Goal: Task Accomplishment & Management: Manage account settings

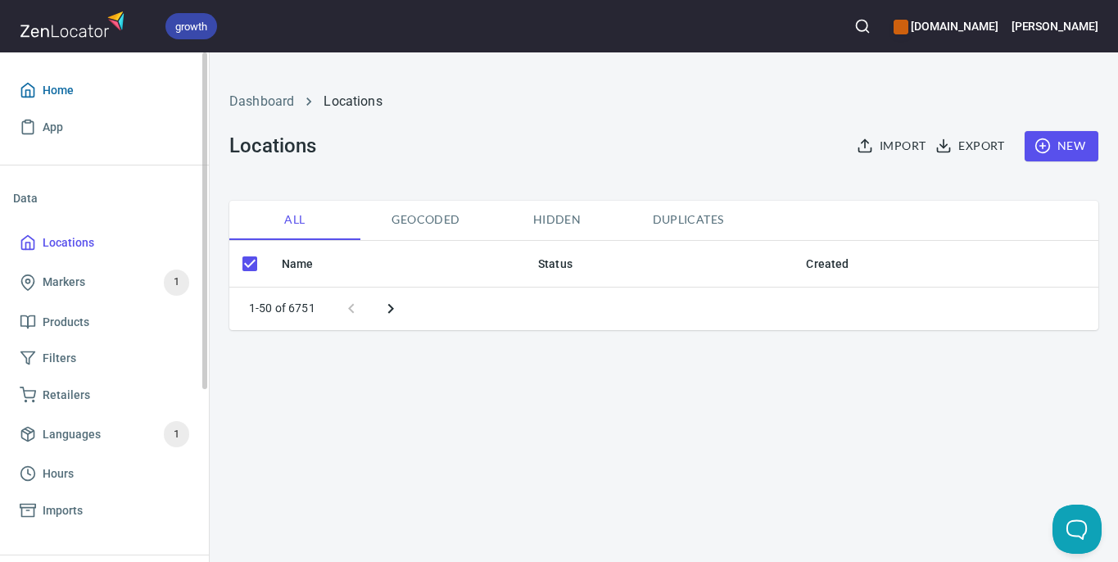
checkbox input "false"
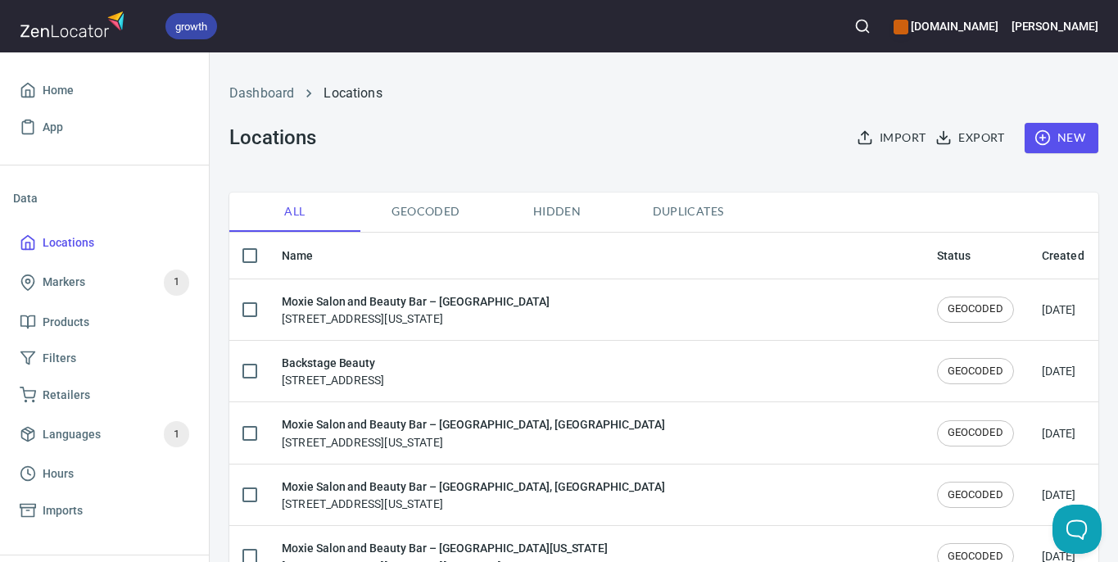
scroll to position [8, 0]
click at [871, 30] on icon "button" at bounding box center [862, 26] width 16 height 16
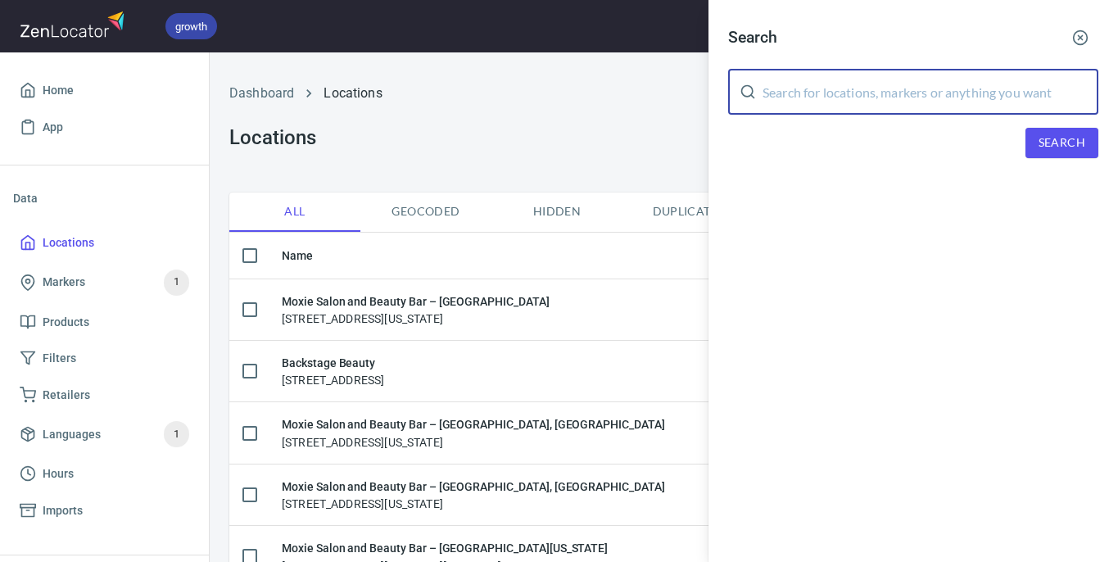
click at [835, 104] on input "text" at bounding box center [931, 92] width 336 height 46
type input "liv salon"
click at [1070, 149] on span "Search" at bounding box center [1062, 143] width 47 height 20
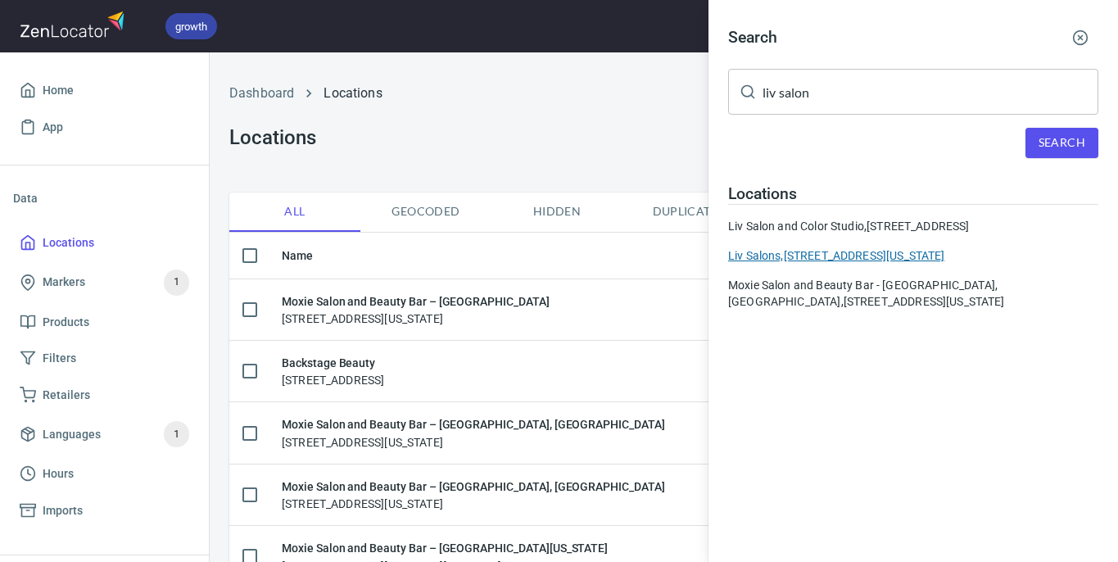
click at [815, 264] on div "Liv Salons, [STREET_ADDRESS][US_STATE]" at bounding box center [913, 255] width 370 height 16
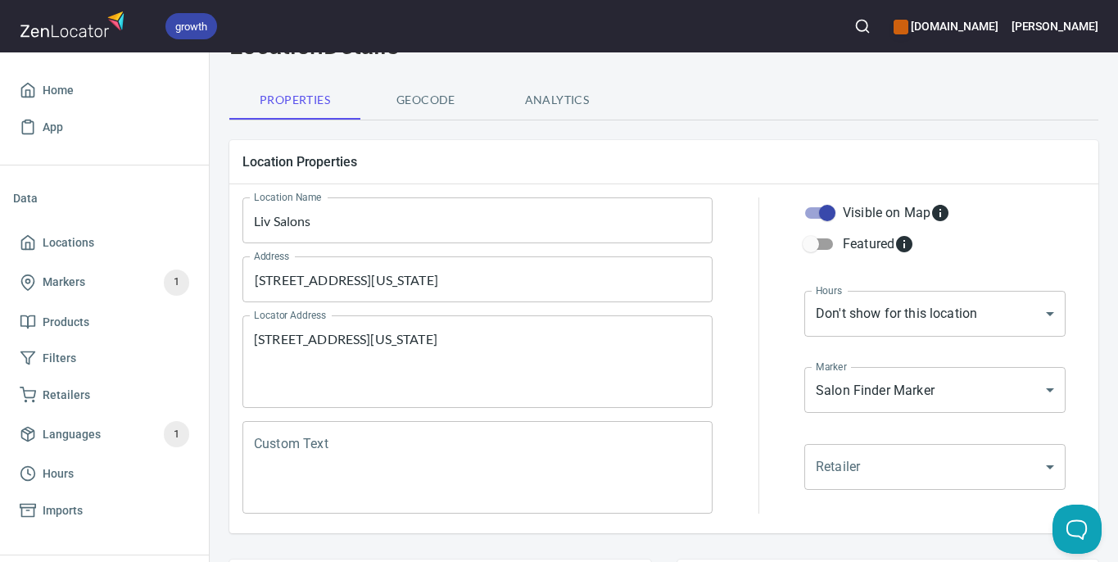
scroll to position [88, 0]
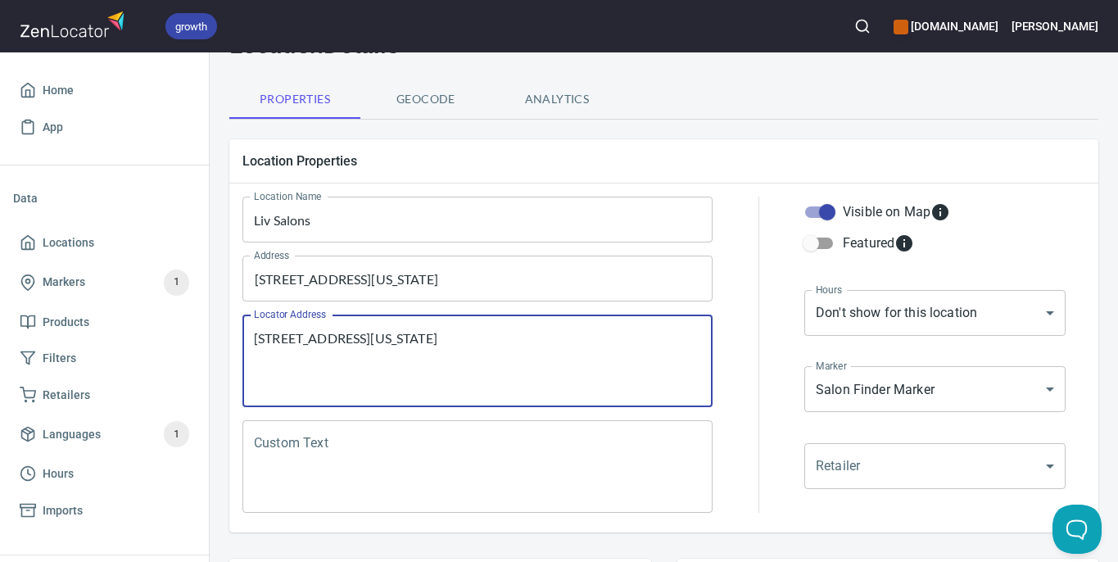
drag, startPoint x: 381, startPoint y: 336, endPoint x: 441, endPoint y: 336, distance: 59.8
click at [441, 336] on textarea "[STREET_ADDRESS][US_STATE]" at bounding box center [477, 361] width 447 height 62
click at [468, 280] on input "[STREET_ADDRESS][US_STATE]" at bounding box center [465, 278] width 431 height 31
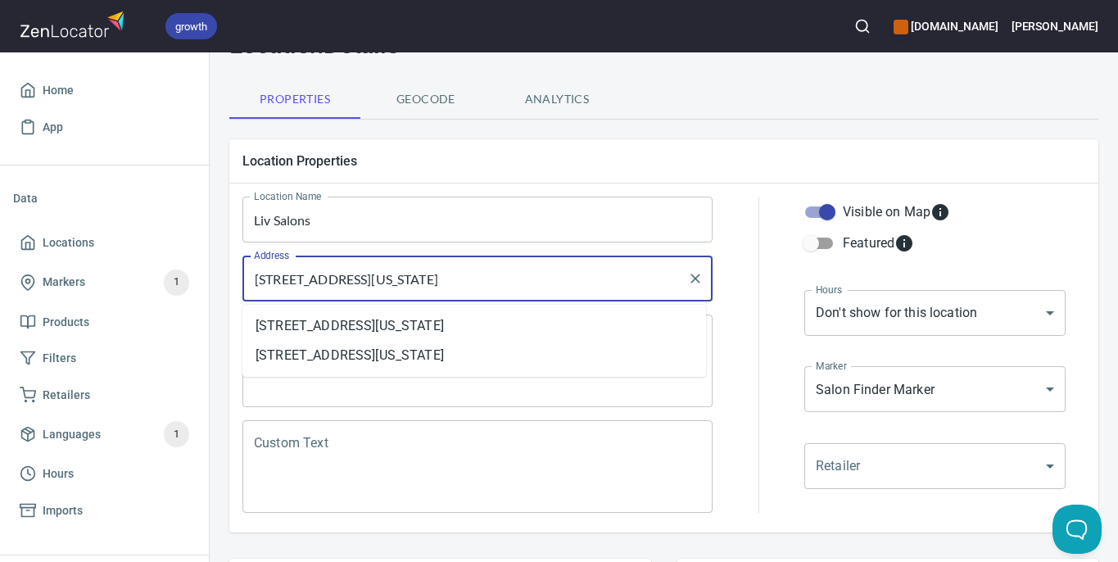
paste input "Suite 165,"
type input "[STREET_ADDRESS][US_STATE]"
click at [733, 315] on div at bounding box center [758, 355] width 72 height 336
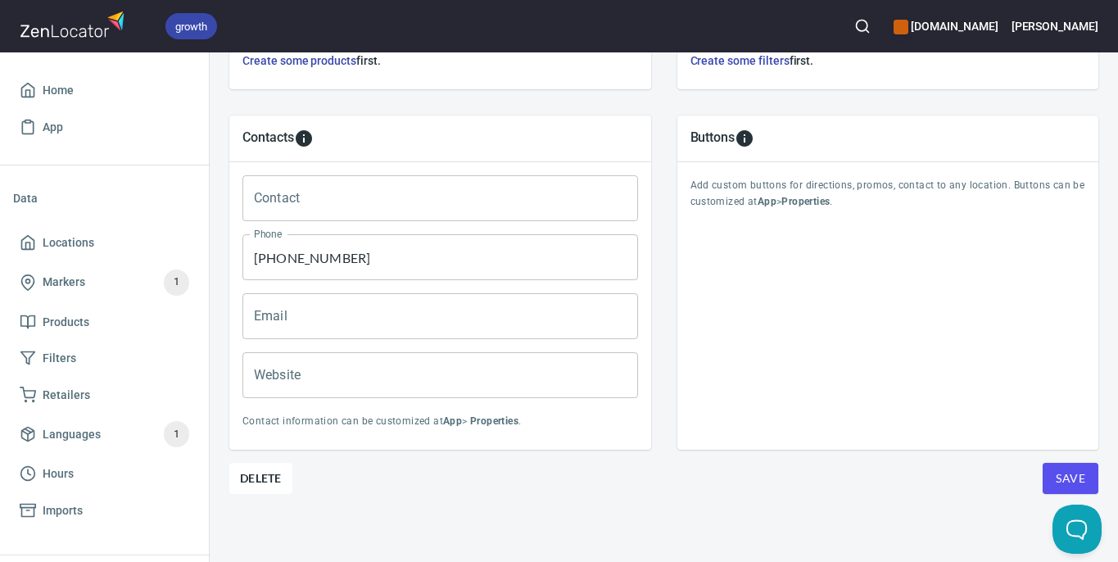
scroll to position [669, 0]
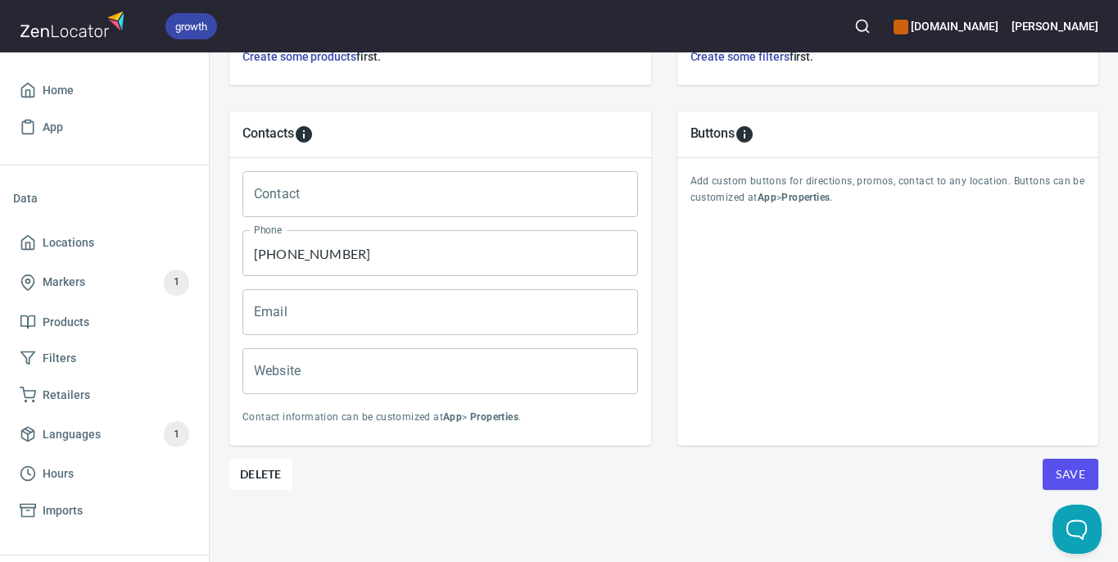
click at [1056, 464] on span "Save" at bounding box center [1070, 474] width 29 height 20
click at [97, 242] on span "Locations" at bounding box center [105, 243] width 170 height 20
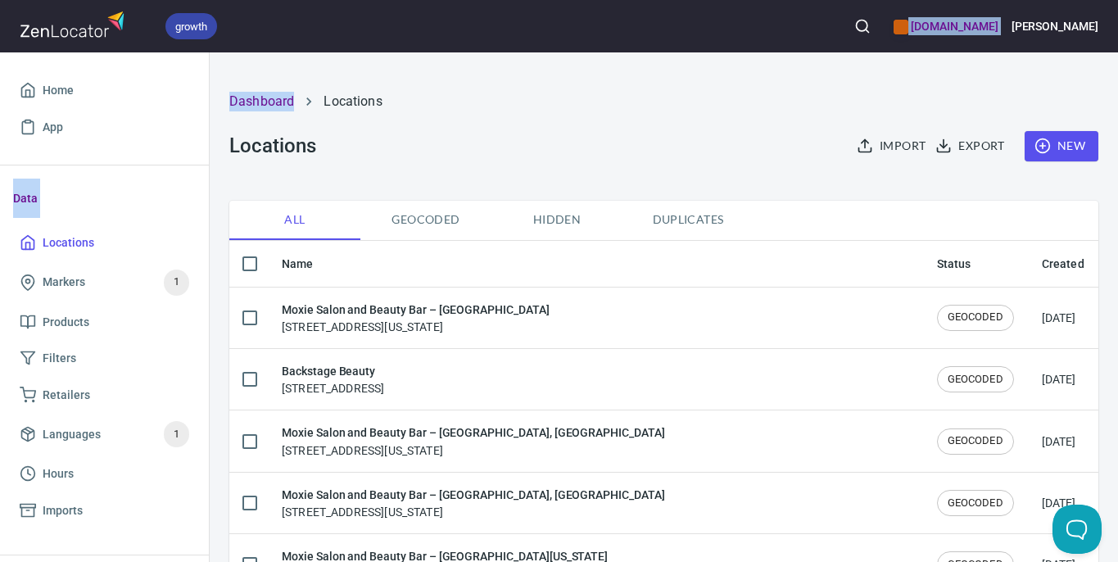
drag, startPoint x: 843, startPoint y: 69, endPoint x: 865, endPoint y: 48, distance: 30.1
click at [865, 49] on div "growth [DOMAIN_NAME] [PERSON_NAME] Home App Data Locations Markers 1 Products F…" at bounding box center [559, 281] width 1118 height 562
click at [871, 21] on icon "button" at bounding box center [862, 26] width 16 height 16
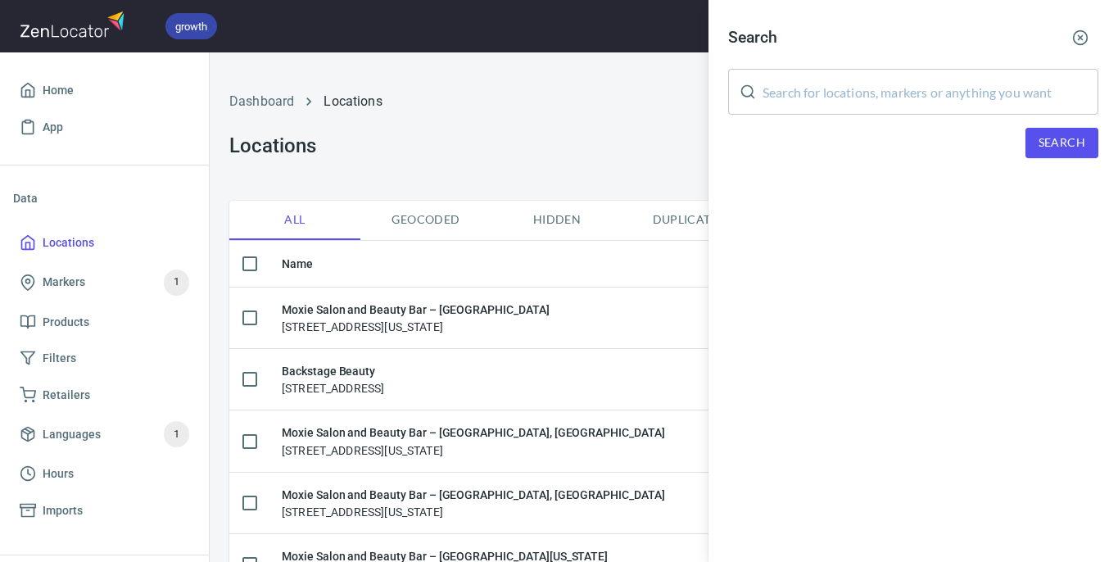
click at [859, 110] on input "text" at bounding box center [931, 92] width 336 height 46
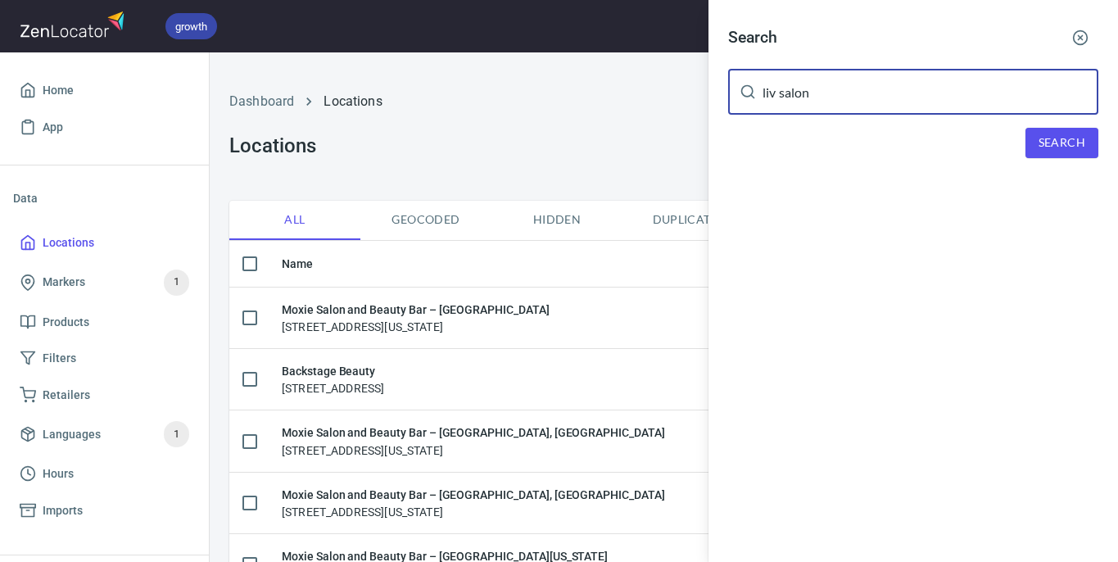
type input "liv salon"
click at [1048, 151] on span "Search" at bounding box center [1062, 143] width 47 height 20
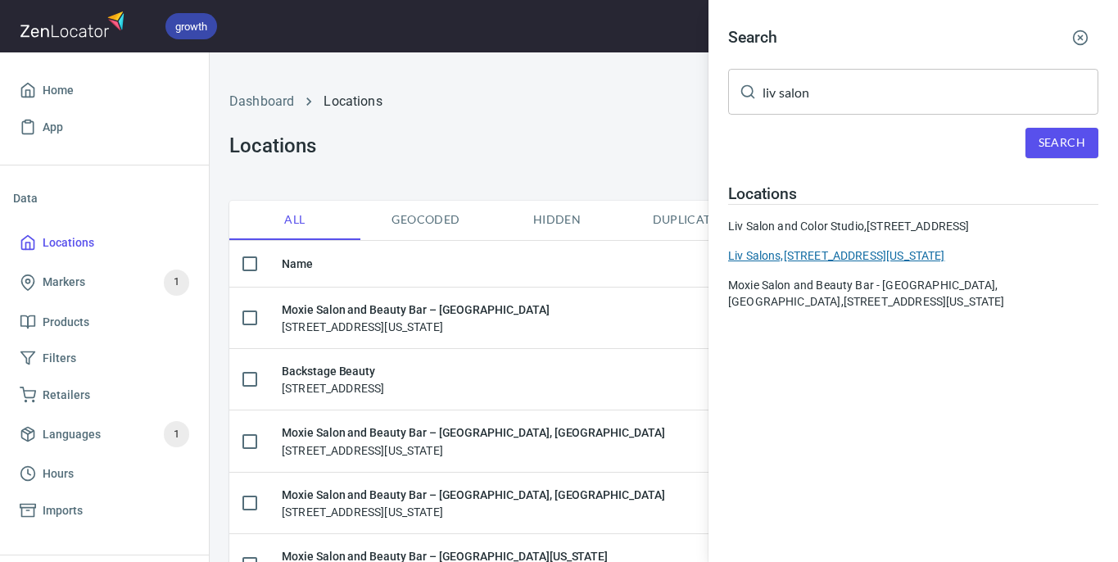
click at [804, 264] on div "Liv Salons, [STREET_ADDRESS][US_STATE]" at bounding box center [913, 255] width 370 height 16
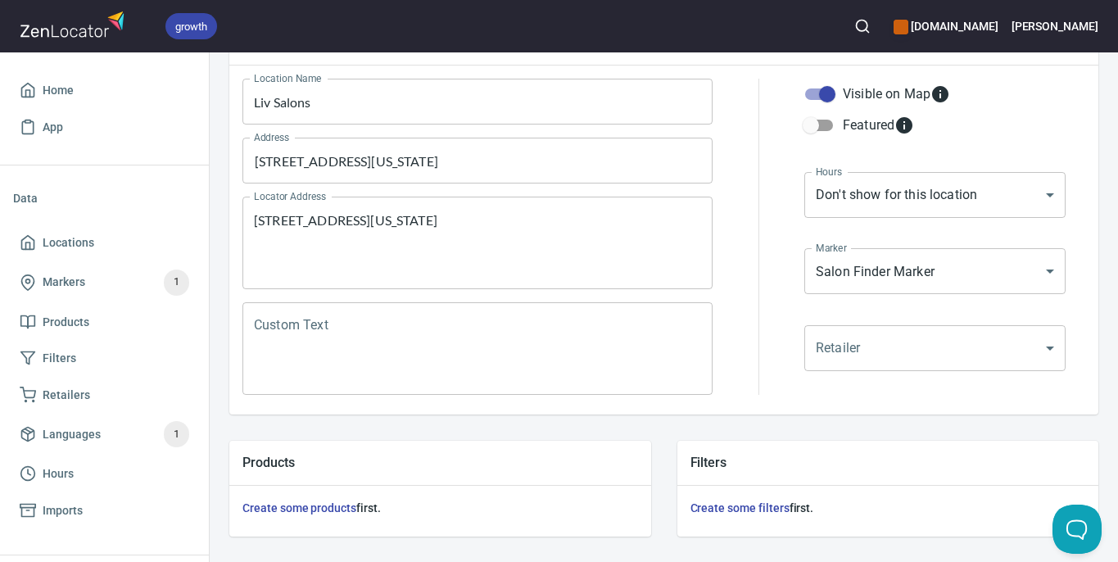
scroll to position [199, 0]
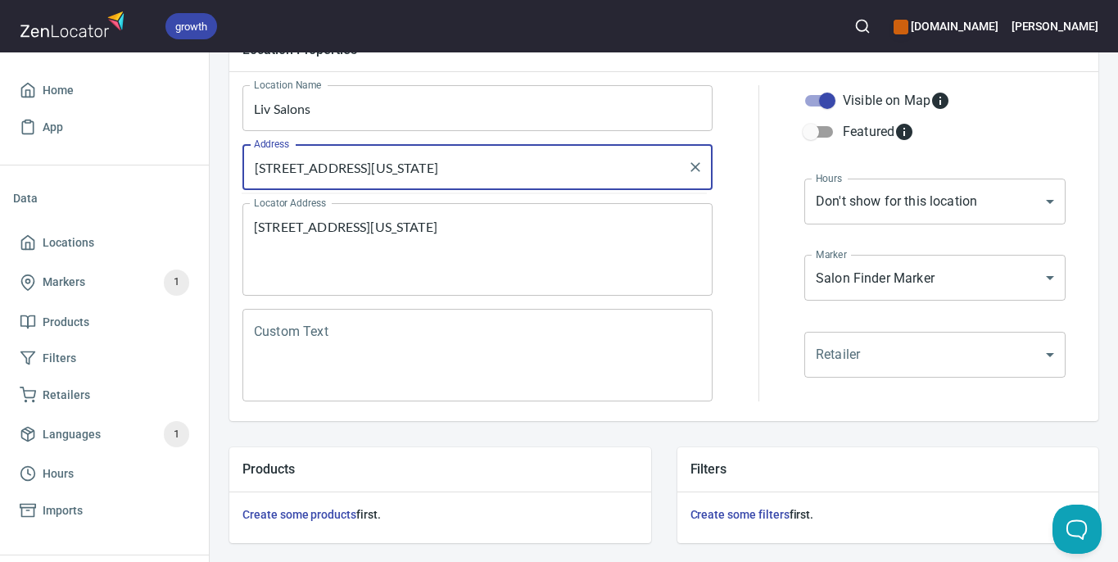
click at [502, 174] on input "[STREET_ADDRESS][US_STATE]" at bounding box center [465, 167] width 431 height 31
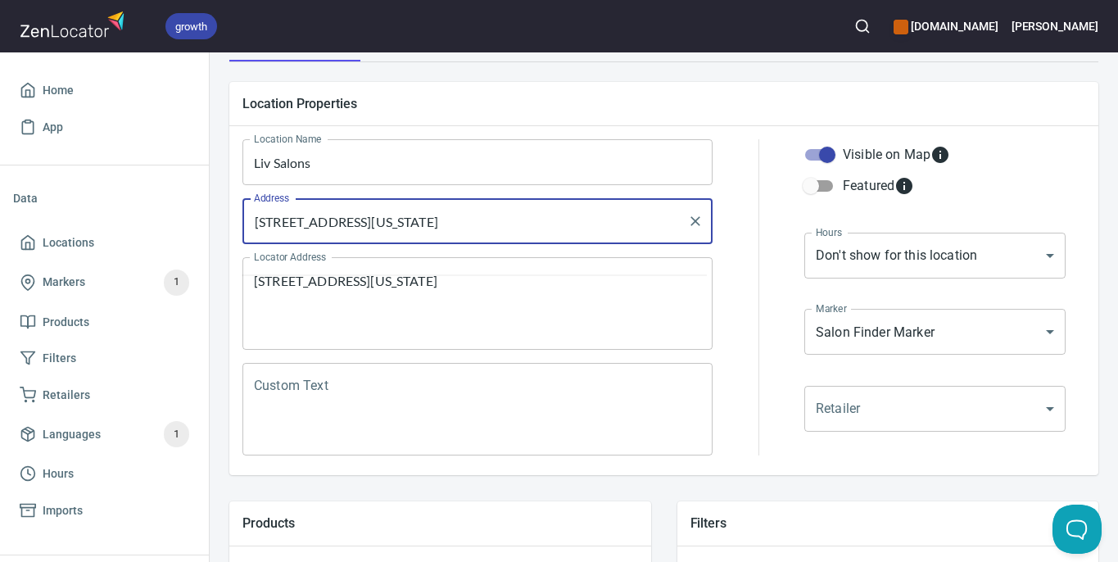
scroll to position [115, 0]
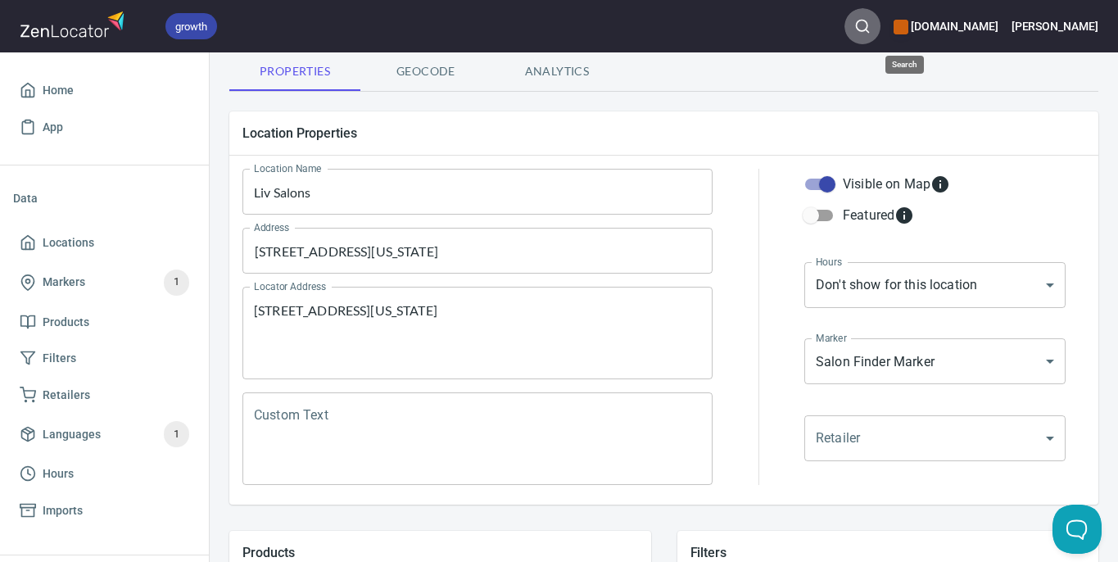
click at [880, 34] on button "button" at bounding box center [862, 26] width 36 height 36
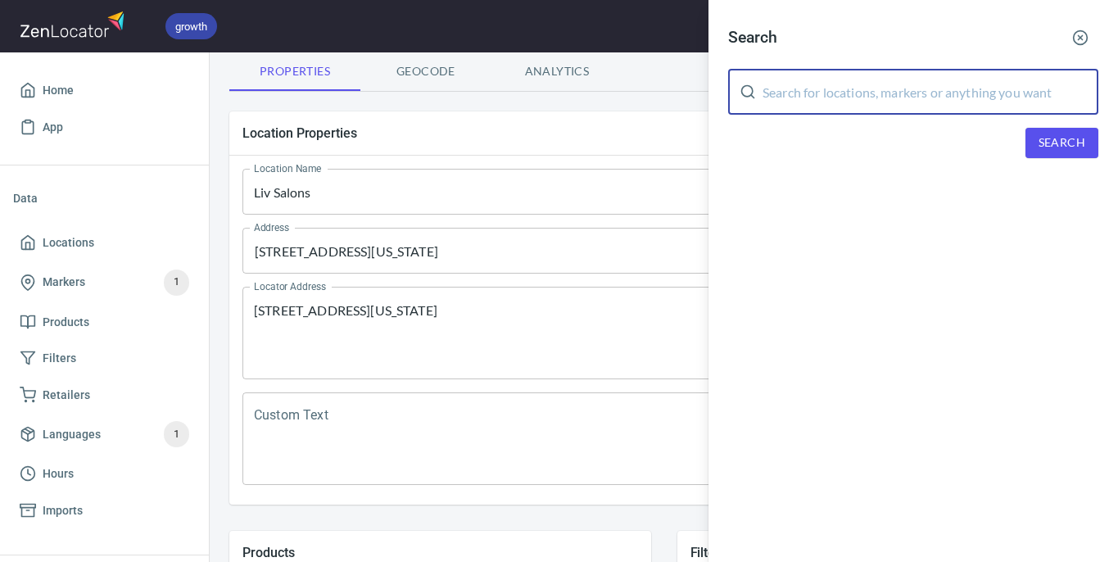
click at [881, 98] on input "text" at bounding box center [931, 92] width 336 height 46
type input "liv salon"
click at [1048, 136] on span "Search" at bounding box center [1062, 143] width 47 height 20
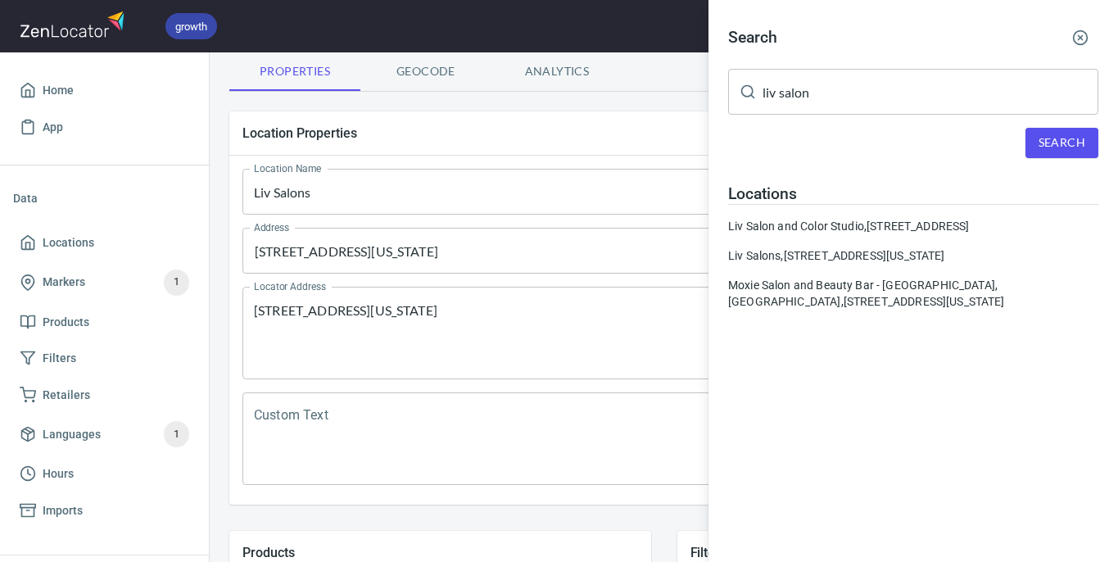
click at [466, 288] on div at bounding box center [559, 281] width 1118 height 562
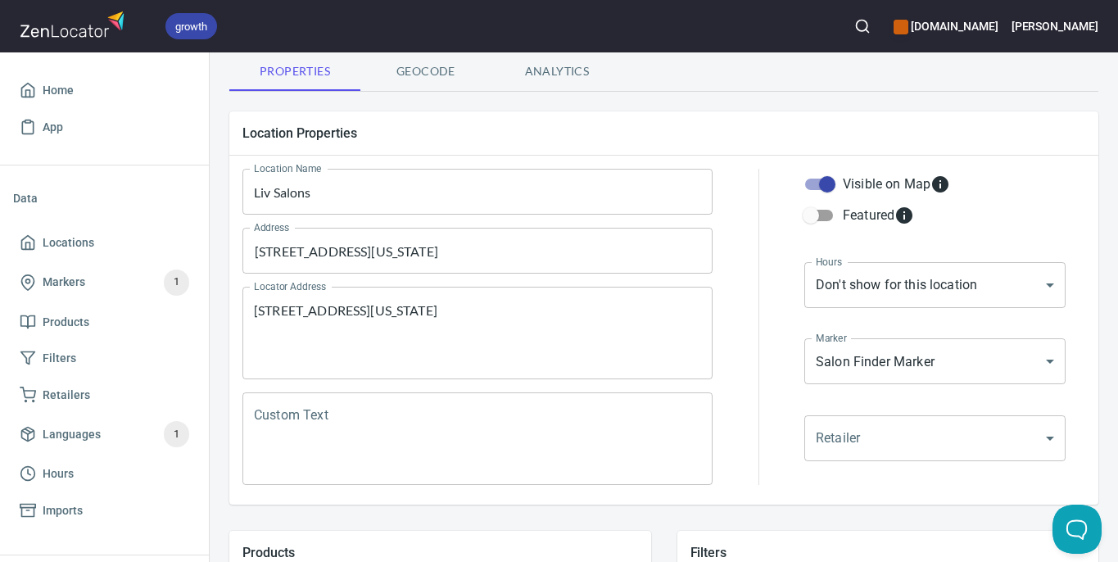
click at [473, 300] on div "[STREET_ADDRESS][US_STATE] Locator Address" at bounding box center [477, 333] width 470 height 93
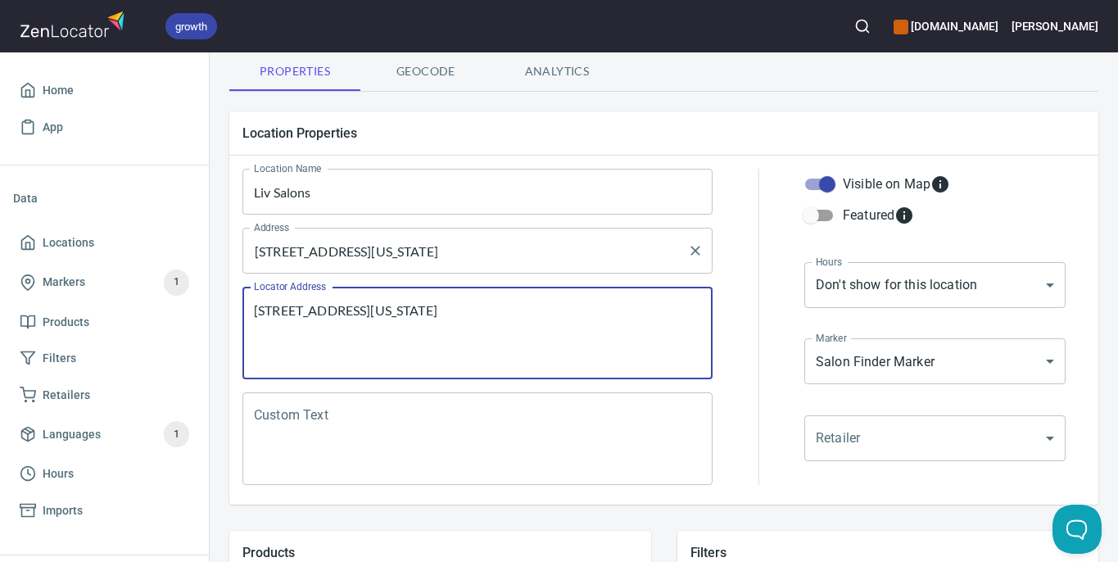
click at [545, 254] on input "[STREET_ADDRESS][US_STATE]" at bounding box center [465, 250] width 431 height 31
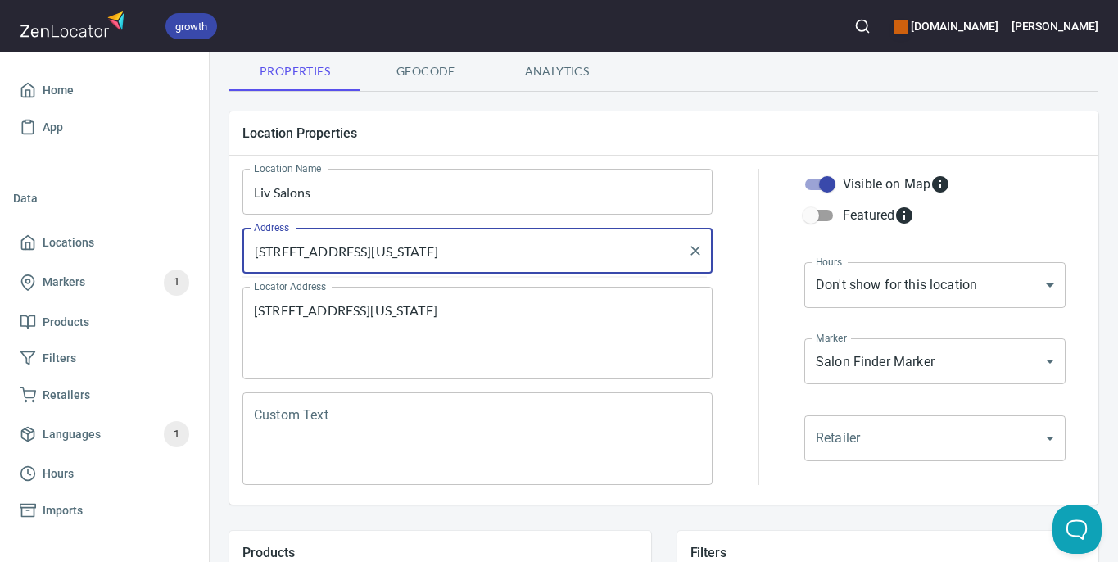
drag, startPoint x: 649, startPoint y: 256, endPoint x: 214, endPoint y: 247, distance: 435.8
click at [214, 247] on div "Locations Location Details Location Details Properties Geocode Analytics Locati…" at bounding box center [664, 528] width 908 height 1150
click at [423, 247] on input "[STREET_ADDRESS][US_STATE]" at bounding box center [465, 250] width 431 height 31
drag, startPoint x: 382, startPoint y: 252, endPoint x: 464, endPoint y: 255, distance: 81.9
click at [464, 255] on input "[STREET_ADDRESS][US_STATE]" at bounding box center [465, 250] width 431 height 31
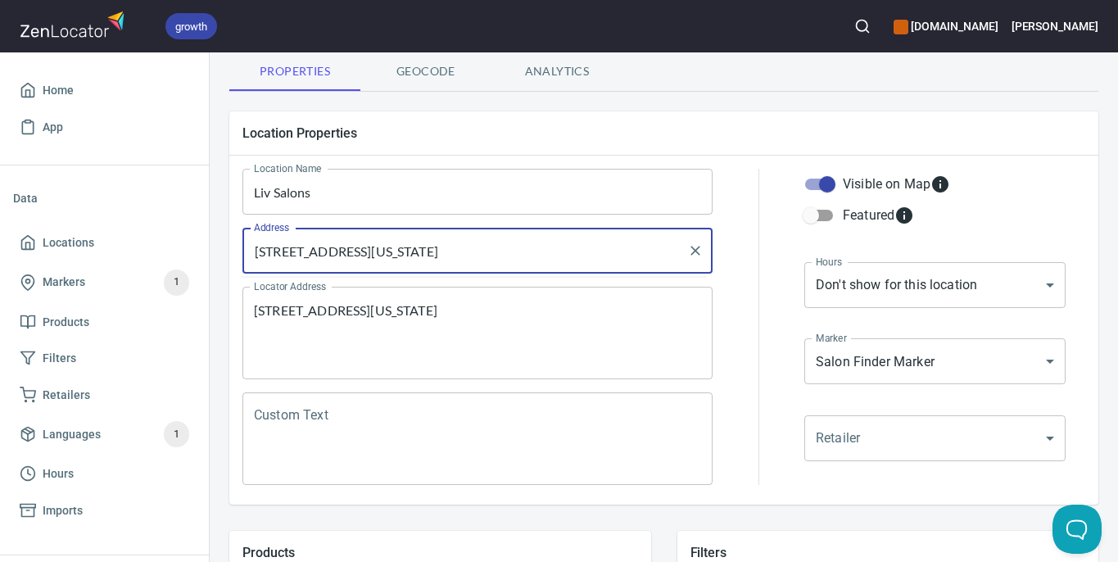
click at [444, 251] on input "[STREET_ADDRESS][US_STATE]" at bounding box center [465, 250] width 431 height 31
paste input "[GEOGRAPHIC_DATA],"
drag, startPoint x: 440, startPoint y: 253, endPoint x: 382, endPoint y: 255, distance: 57.4
click at [382, 255] on input "[STREET_ADDRESS][US_STATE]" at bounding box center [465, 250] width 431 height 31
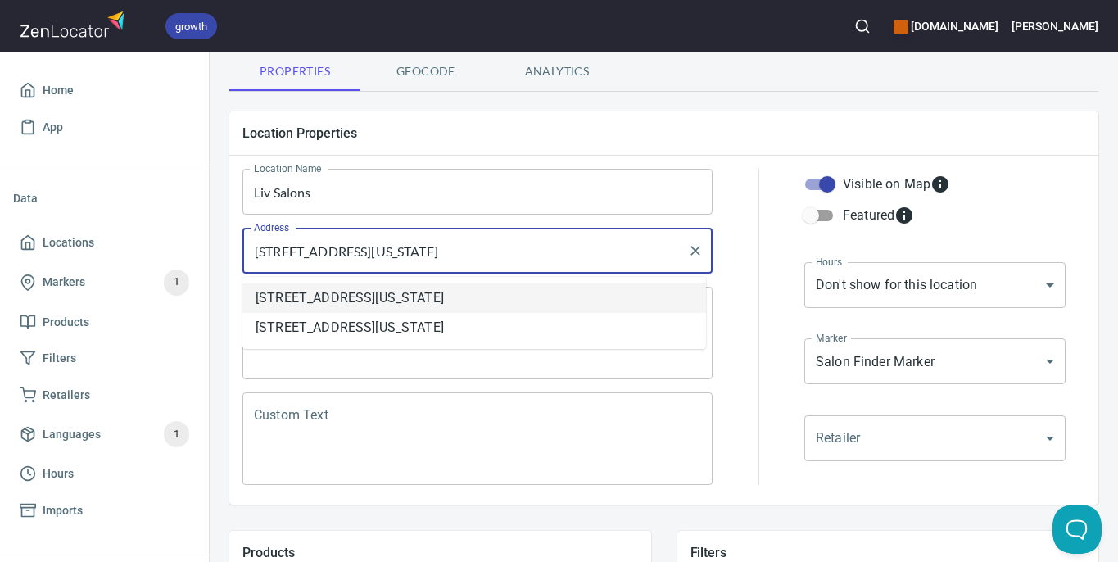
click at [391, 296] on li "[STREET_ADDRESS][US_STATE]" at bounding box center [474, 297] width 464 height 29
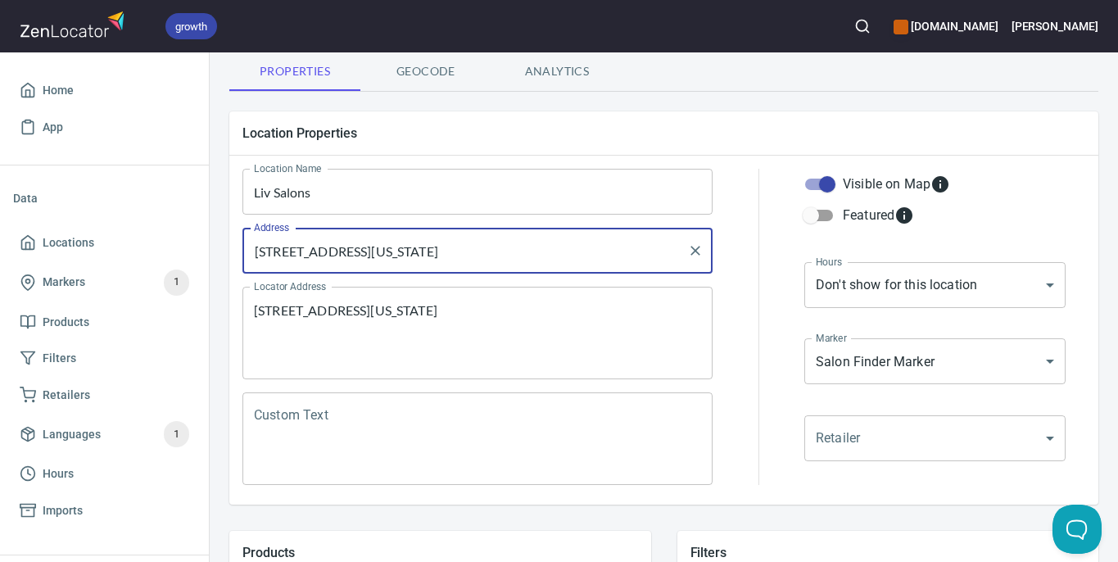
scroll to position [151, 0]
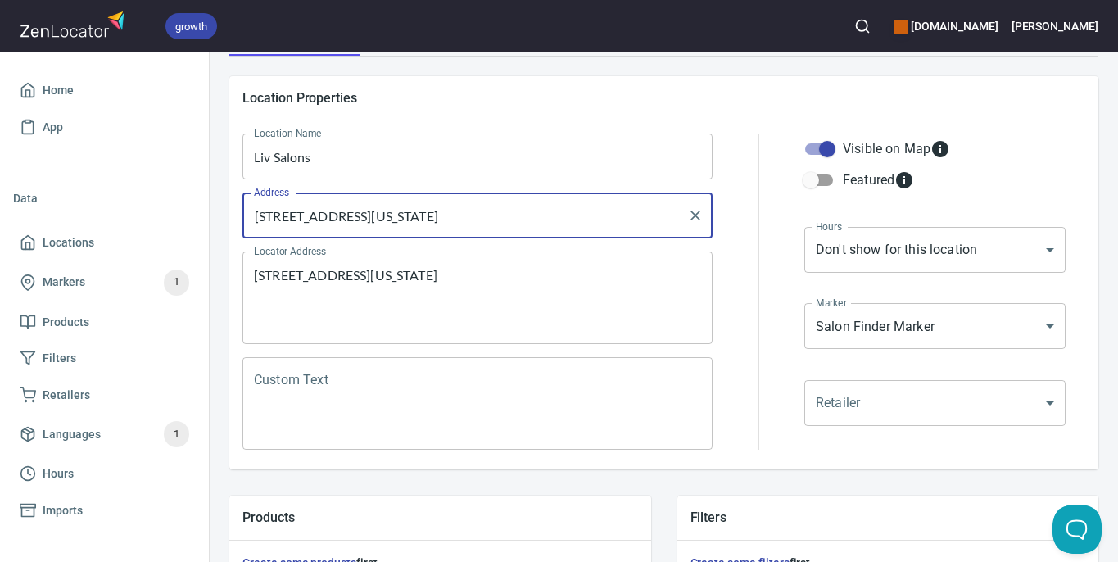
type input "[STREET_ADDRESS][US_STATE]"
click at [396, 280] on textarea "[STREET_ADDRESS][US_STATE]" at bounding box center [477, 298] width 447 height 62
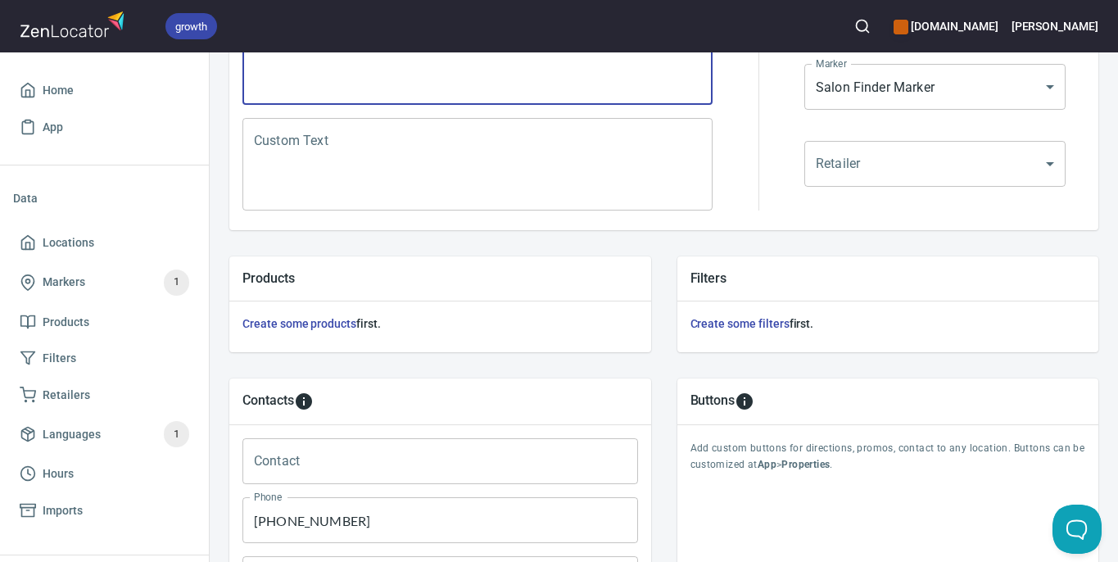
scroll to position [669, 0]
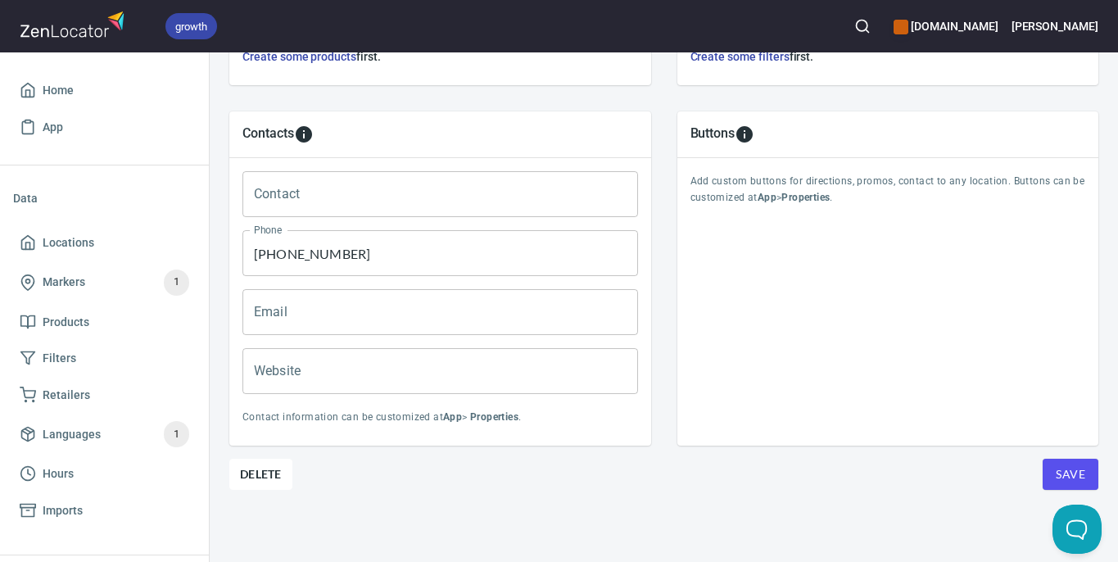
click at [1069, 464] on span "Save" at bounding box center [1070, 474] width 29 height 20
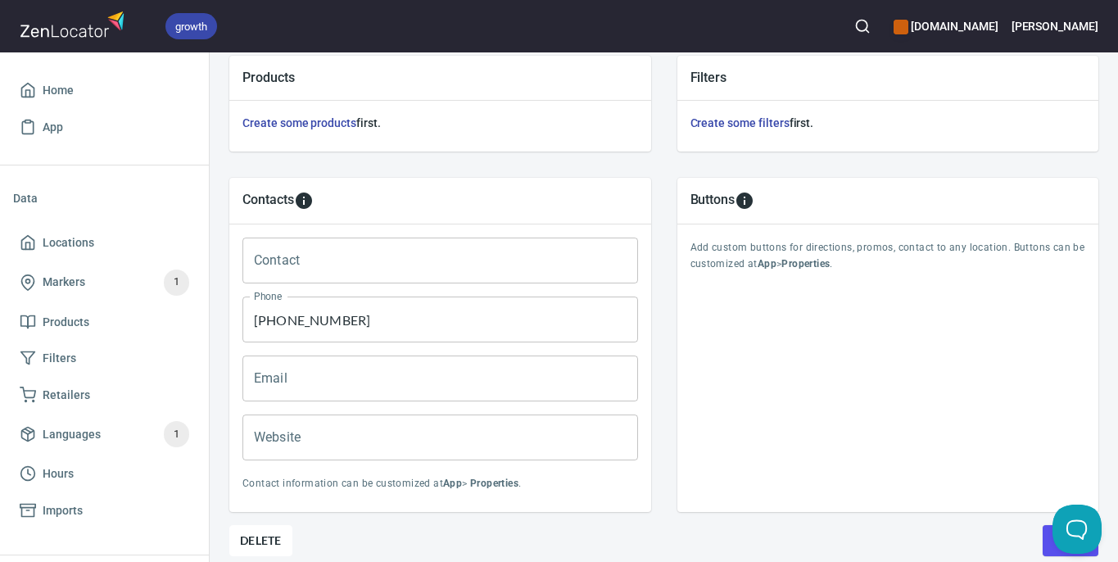
scroll to position [0, 0]
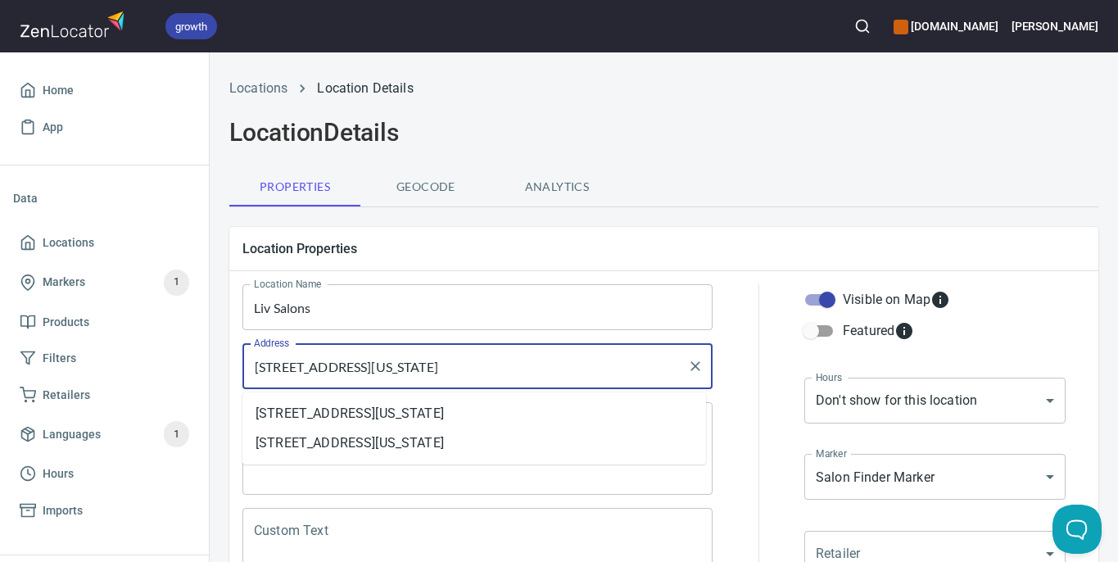
click at [641, 376] on input "[STREET_ADDRESS][US_STATE]" at bounding box center [465, 366] width 431 height 31
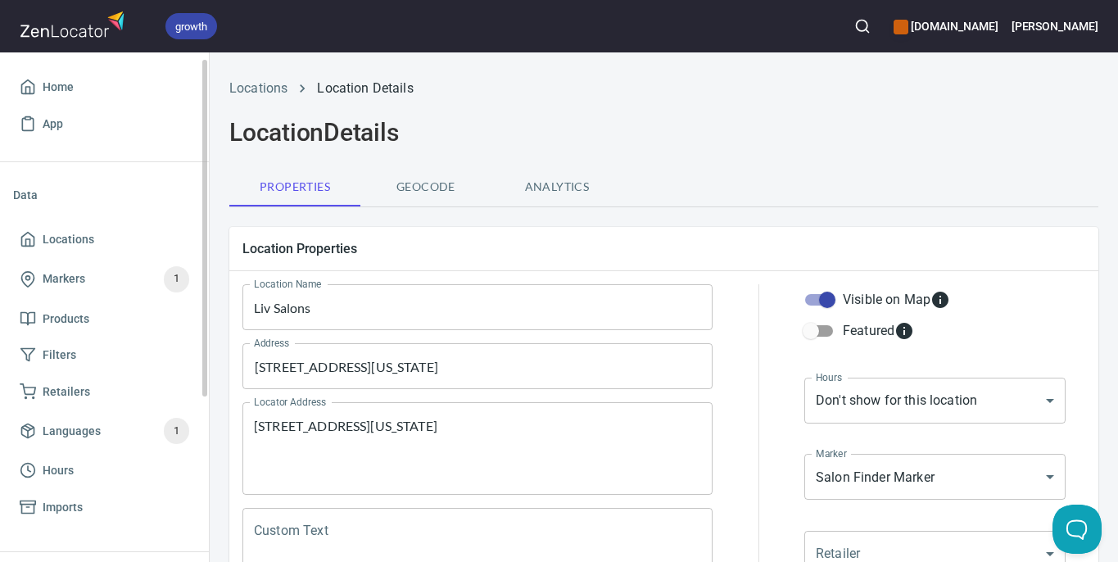
scroll to position [7, 0]
